Goal: Task Accomplishment & Management: Manage account settings

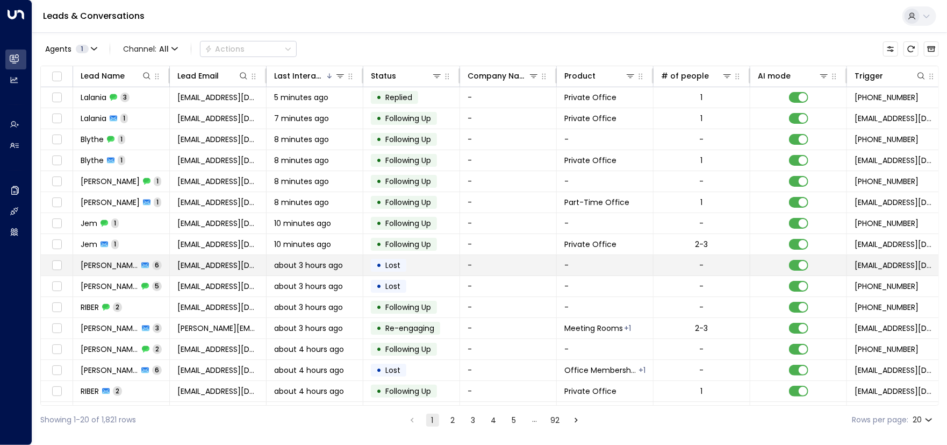
click at [101, 263] on span "[PERSON_NAME]" at bounding box center [110, 265] width 58 height 11
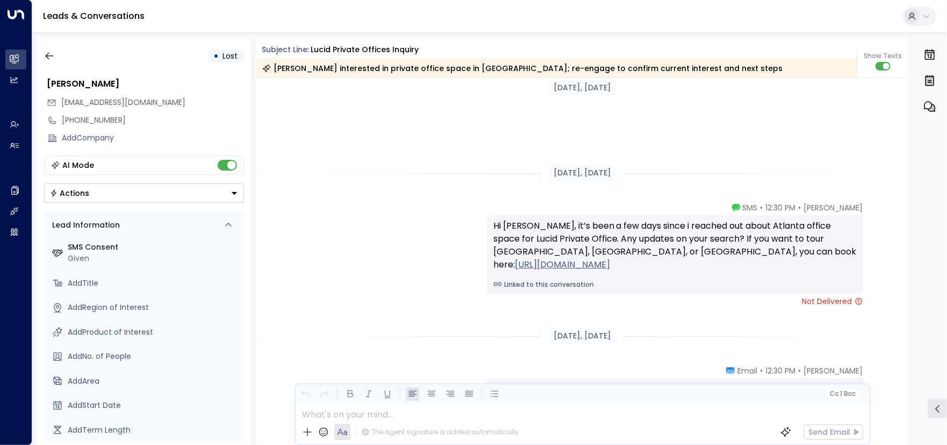
scroll to position [1881, 0]
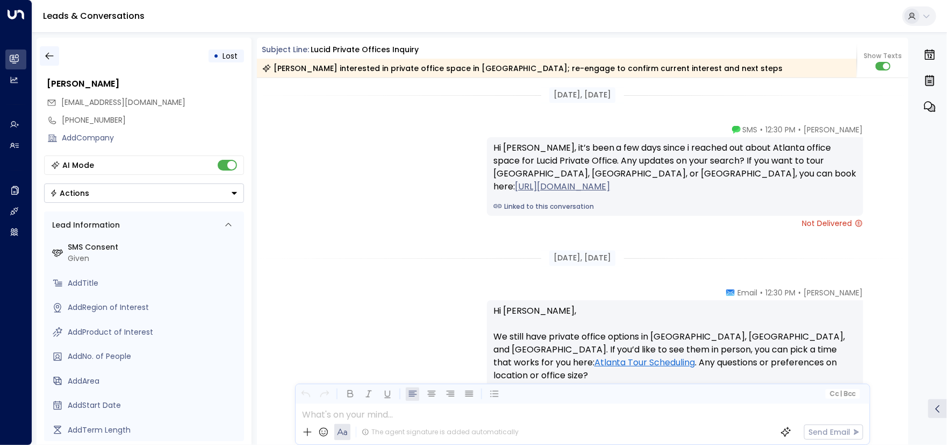
click at [47, 62] on button "button" at bounding box center [49, 55] width 19 height 19
